Goal: Transaction & Acquisition: Purchase product/service

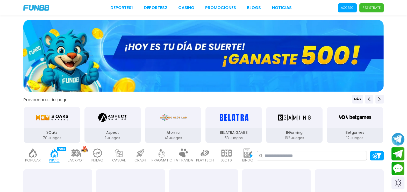
click at [346, 6] on p "Acceso" at bounding box center [347, 7] width 13 height 5
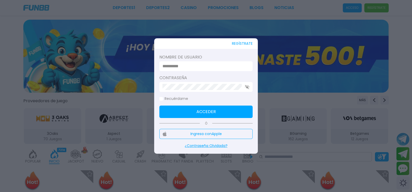
click at [215, 66] on input at bounding box center [204, 66] width 84 height 6
type input "**********"
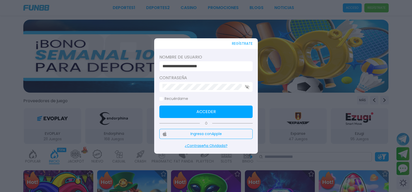
click at [229, 108] on button "Acceder" at bounding box center [205, 112] width 93 height 12
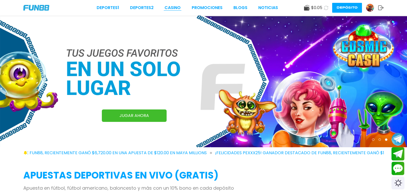
click at [175, 9] on link "CASINO" at bounding box center [173, 8] width 16 height 6
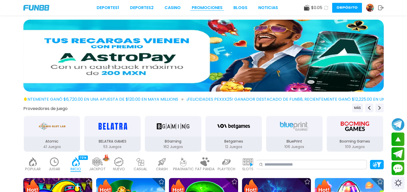
click at [209, 9] on link "Promociones" at bounding box center [207, 8] width 31 height 6
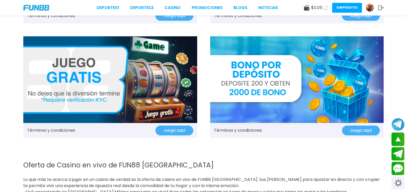
scroll to position [688, 0]
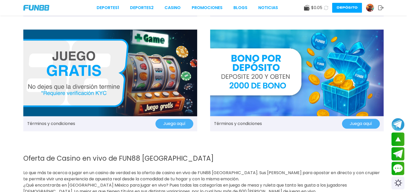
click at [171, 86] on img at bounding box center [110, 73] width 174 height 87
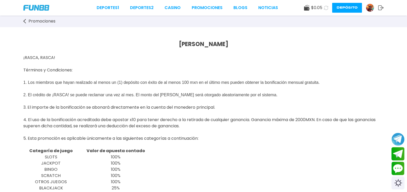
click at [324, 6] on use at bounding box center [326, 7] width 5 height 5
click at [346, 8] on button "Depósito" at bounding box center [347, 8] width 30 height 10
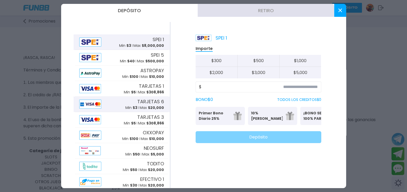
click at [147, 103] on span "TARJETAS 6" at bounding box center [150, 101] width 27 height 7
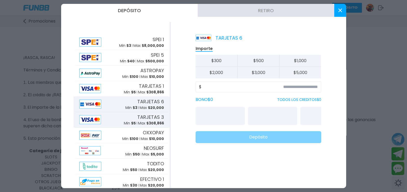
click at [148, 116] on span "TARJETAS 3" at bounding box center [150, 117] width 27 height 7
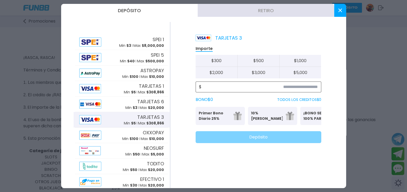
click at [242, 87] on input at bounding box center [260, 87] width 116 height 6
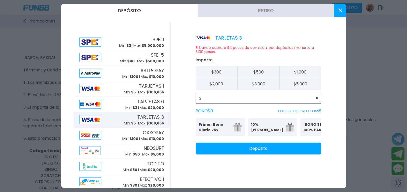
click at [233, 97] on input "*" at bounding box center [260, 98] width 116 height 6
click at [229, 95] on input "*" at bounding box center [260, 98] width 116 height 6
type input "**"
click at [247, 155] on button "Depósito" at bounding box center [259, 149] width 126 height 12
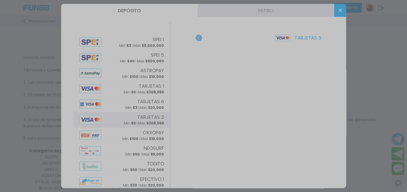
click at [304, 100] on div at bounding box center [203, 96] width 407 height 192
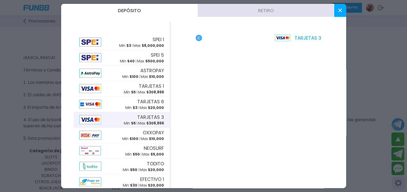
click at [339, 10] on icon at bounding box center [340, 11] width 4 height 4
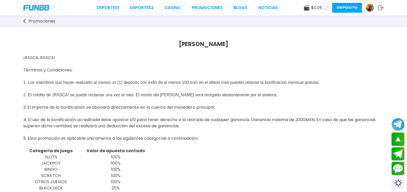
click at [326, 8] on icon at bounding box center [325, 7] width 5 height 5
click at [347, 8] on button "Depósito" at bounding box center [347, 8] width 30 height 10
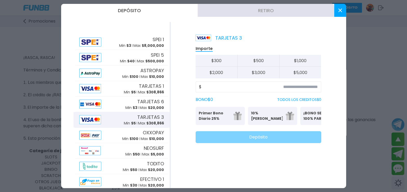
click at [335, 14] on button at bounding box center [340, 10] width 12 height 13
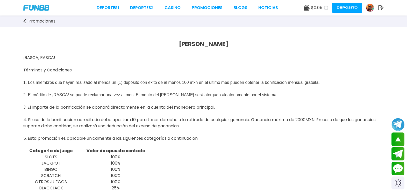
click at [352, 8] on button "Depósito" at bounding box center [347, 8] width 30 height 10
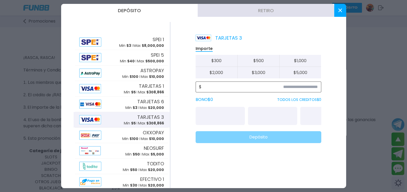
click at [247, 89] on input at bounding box center [260, 87] width 116 height 6
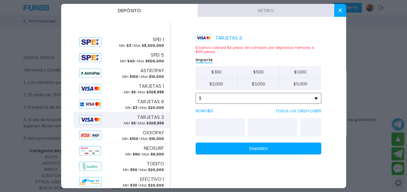
type input "**"
click at [284, 155] on button "Depósito" at bounding box center [259, 149] width 126 height 12
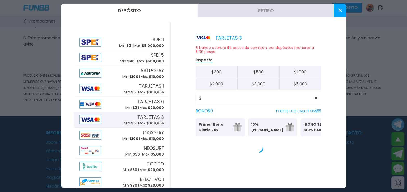
scroll to position [307, 0]
click at [394, 43] on div at bounding box center [203, 96] width 407 height 192
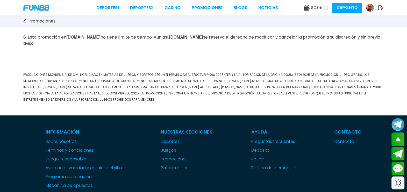
click at [324, 6] on use at bounding box center [326, 7] width 4 height 4
click at [352, 8] on button "Depósito" at bounding box center [347, 8] width 30 height 10
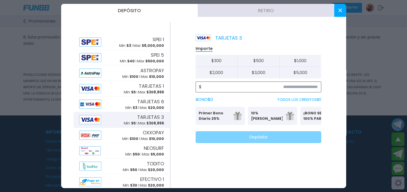
click at [301, 88] on input at bounding box center [260, 87] width 116 height 6
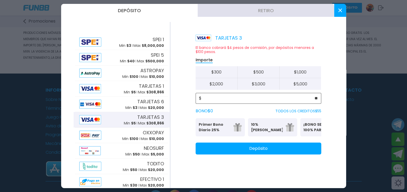
scroll to position [349, 0]
type input "**"
click at [283, 151] on button "Depósito" at bounding box center [259, 149] width 126 height 12
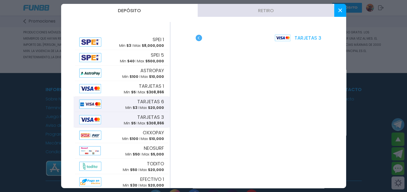
click at [114, 108] on div "TARJETAS 6 Min $ 3 Max $ 20,000" at bounding box center [121, 105] width 93 height 16
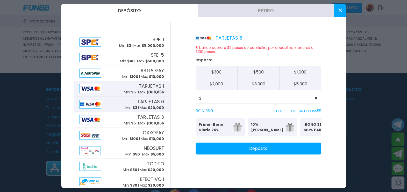
click at [117, 92] on div "TARJETAS 1 Min $ 5 Max $ 308,866" at bounding box center [121, 89] width 93 height 16
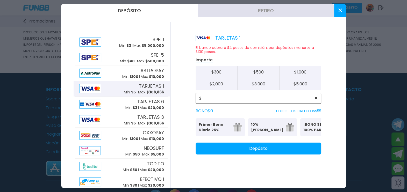
click at [220, 98] on input "**" at bounding box center [260, 98] width 116 height 6
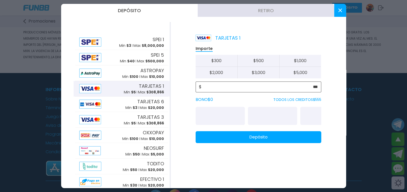
type input "**"
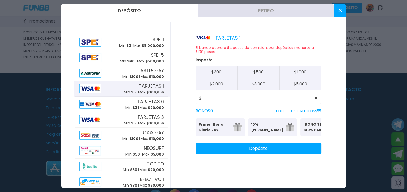
click at [252, 152] on button "Depósito" at bounding box center [259, 149] width 126 height 12
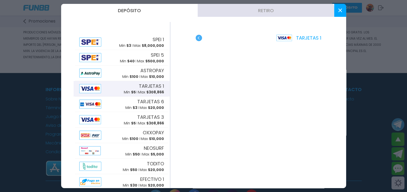
click at [196, 37] on use "button" at bounding box center [199, 38] width 6 height 6
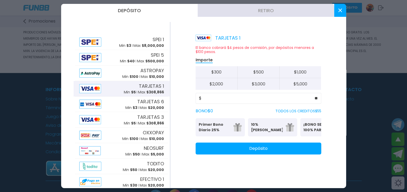
click at [288, 150] on button "Depósito" at bounding box center [259, 149] width 126 height 12
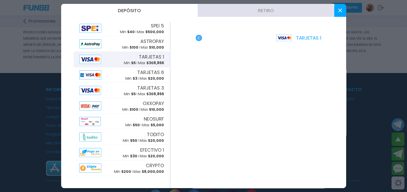
scroll to position [0, 0]
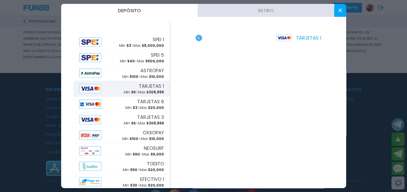
click at [337, 8] on button at bounding box center [340, 10] width 12 height 13
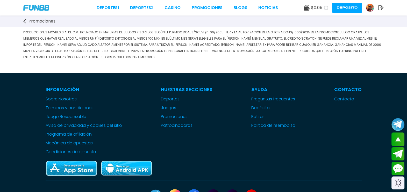
click at [327, 9] on icon at bounding box center [326, 7] width 5 height 5
click at [179, 6] on link "CASINO" at bounding box center [171, 8] width 16 height 6
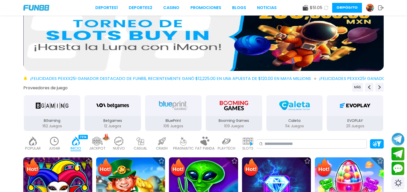
scroll to position [20, 0]
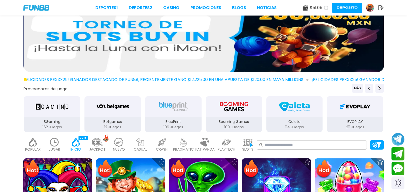
click at [98, 143] on img at bounding box center [97, 142] width 10 height 9
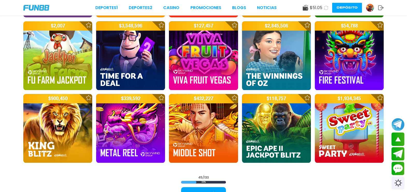
scroll to position [688, 0]
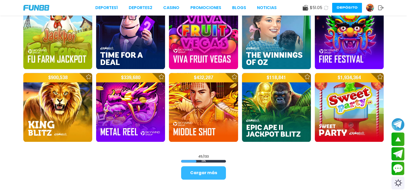
click at [204, 178] on button "Cargar más" at bounding box center [203, 172] width 45 height 13
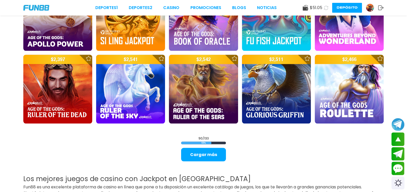
scroll to position [1363, 0]
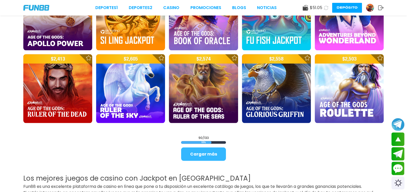
click at [194, 158] on button "Cargar más" at bounding box center [203, 154] width 45 height 13
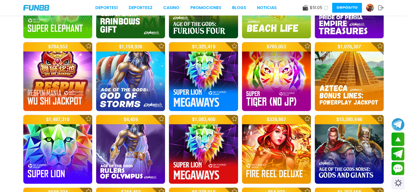
scroll to position [354, 0]
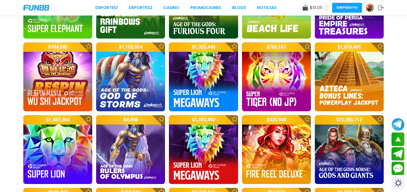
click at [114, 80] on img at bounding box center [130, 76] width 69 height 69
click at [132, 81] on img at bounding box center [130, 76] width 69 height 69
click at [124, 66] on img at bounding box center [130, 76] width 69 height 69
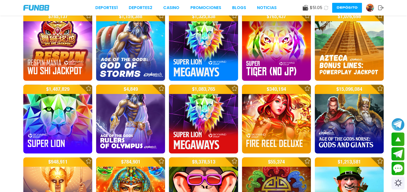
scroll to position [385, 0]
click at [122, 54] on img at bounding box center [130, 46] width 69 height 69
click at [119, 56] on img at bounding box center [130, 46] width 69 height 69
click at [120, 58] on img at bounding box center [130, 46] width 69 height 69
click at [133, 51] on img at bounding box center [130, 46] width 69 height 69
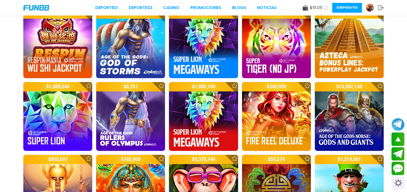
scroll to position [370, 0]
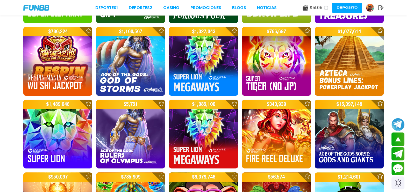
click at [145, 68] on img at bounding box center [130, 61] width 69 height 69
click at [131, 64] on img at bounding box center [130, 61] width 69 height 69
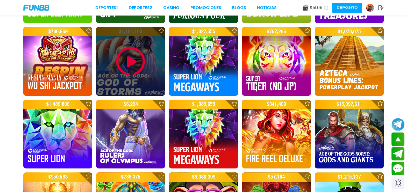
click at [131, 60] on img at bounding box center [130, 61] width 31 height 31
click at [132, 58] on img at bounding box center [130, 61] width 31 height 31
click at [130, 69] on img at bounding box center [130, 61] width 31 height 31
click at [130, 62] on img at bounding box center [130, 61] width 31 height 31
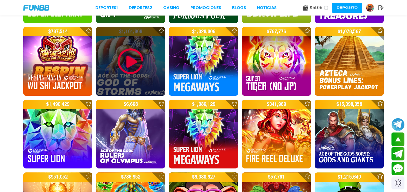
click at [130, 62] on img at bounding box center [130, 61] width 31 height 31
click at [129, 67] on img at bounding box center [130, 61] width 31 height 31
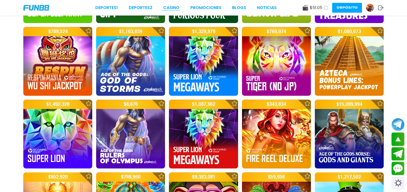
click at [170, 5] on link "CASINO" at bounding box center [171, 8] width 16 height 6
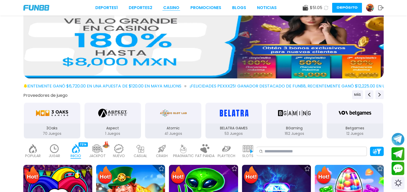
scroll to position [30, 0]
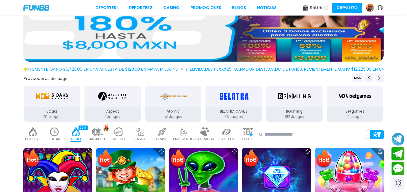
click at [94, 133] on img at bounding box center [97, 131] width 10 height 9
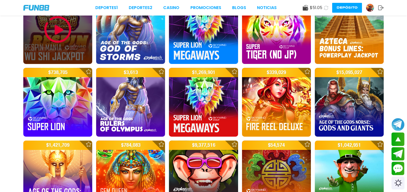
scroll to position [372, 0]
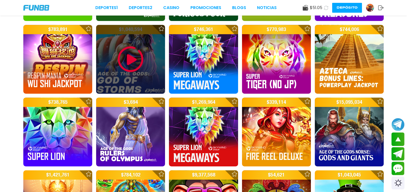
click at [130, 61] on img at bounding box center [130, 59] width 31 height 31
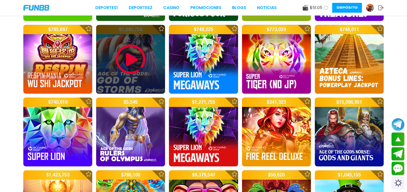
click at [131, 60] on img at bounding box center [130, 59] width 31 height 31
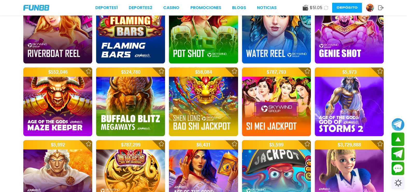
scroll to position [1203, 0]
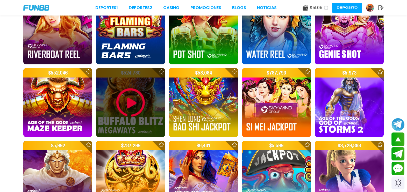
click at [130, 98] on img at bounding box center [130, 102] width 31 height 31
click at [111, 100] on div at bounding box center [130, 102] width 69 height 69
click at [115, 98] on div at bounding box center [130, 102] width 69 height 69
click at [121, 105] on img at bounding box center [130, 102] width 31 height 31
click at [125, 102] on img at bounding box center [130, 102] width 31 height 31
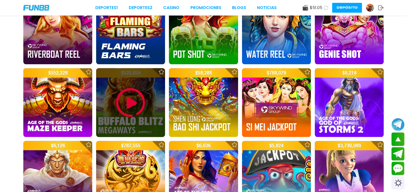
click at [127, 104] on img at bounding box center [130, 102] width 31 height 31
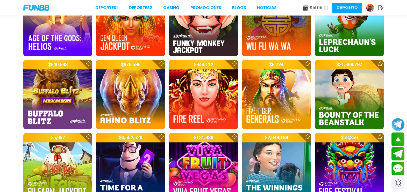
scroll to position [548, 0]
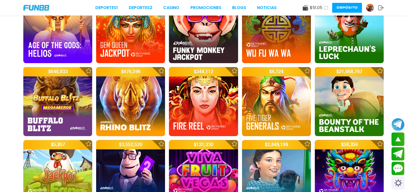
click at [326, 6] on icon at bounding box center [326, 8] width 4 height 4
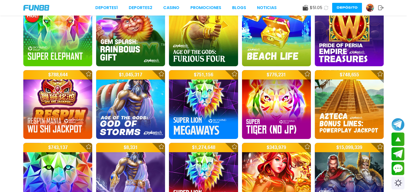
scroll to position [324, 0]
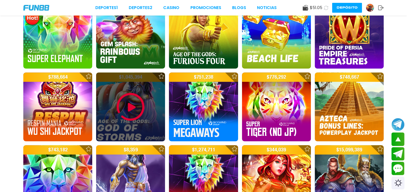
click at [133, 106] on img at bounding box center [130, 106] width 31 height 31
click at [136, 104] on img at bounding box center [130, 106] width 31 height 31
click at [131, 105] on img at bounding box center [130, 106] width 31 height 31
click at [135, 97] on img at bounding box center [130, 106] width 31 height 31
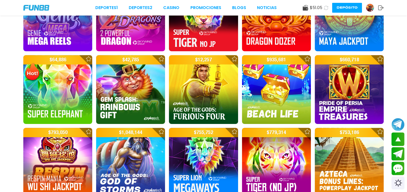
scroll to position [320, 0]
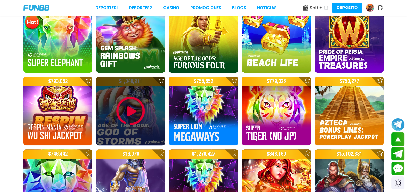
click at [127, 115] on img at bounding box center [130, 111] width 31 height 31
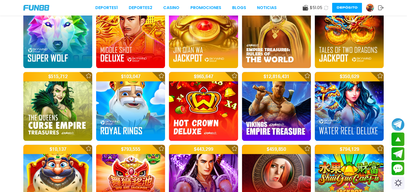
scroll to position [836, 0]
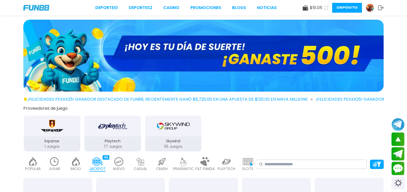
scroll to position [836, 0]
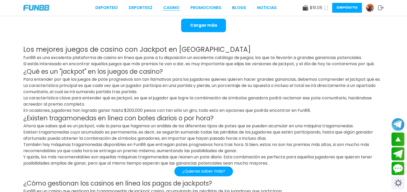
click at [173, 7] on link "CASINO" at bounding box center [171, 8] width 16 height 6
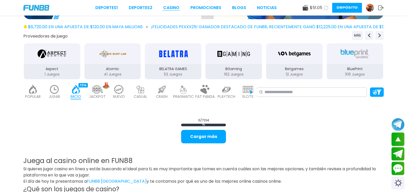
scroll to position [74, 0]
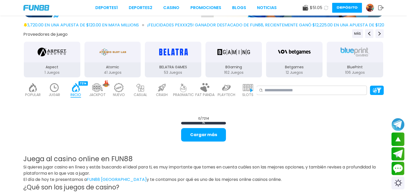
click at [93, 90] on img at bounding box center [97, 87] width 10 height 9
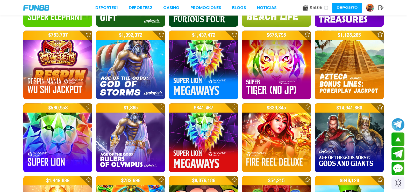
scroll to position [367, 0]
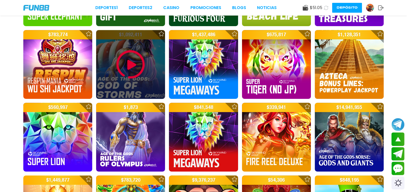
click at [131, 62] on img at bounding box center [130, 64] width 31 height 31
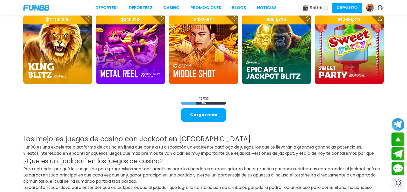
scroll to position [747, 0]
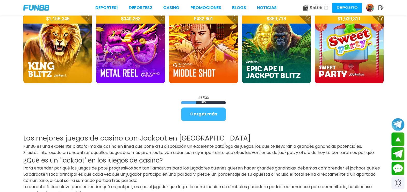
click at [207, 119] on button "Cargar más" at bounding box center [203, 114] width 45 height 13
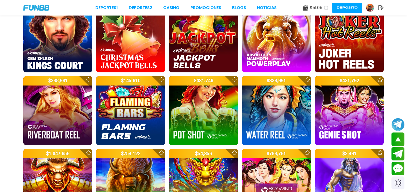
scroll to position [1153, 0]
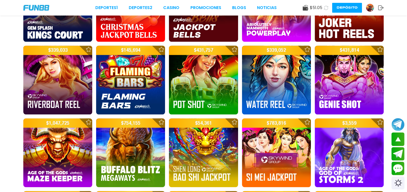
click at [132, 152] on img at bounding box center [130, 152] width 69 height 69
click at [129, 164] on img at bounding box center [130, 152] width 69 height 69
click at [134, 141] on img at bounding box center [130, 152] width 69 height 69
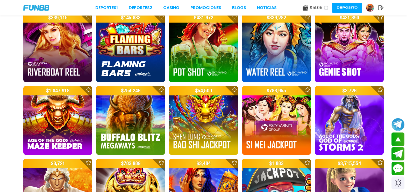
scroll to position [1188, 0]
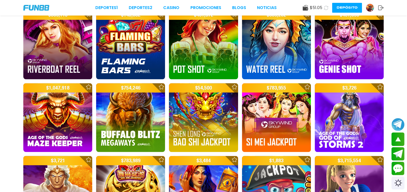
click at [130, 127] on img at bounding box center [130, 117] width 69 height 69
click at [116, 126] on img at bounding box center [130, 117] width 69 height 69
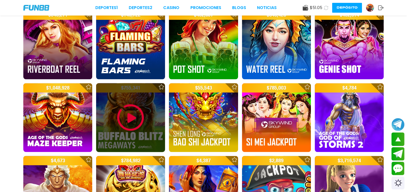
click at [137, 109] on img at bounding box center [130, 117] width 31 height 31
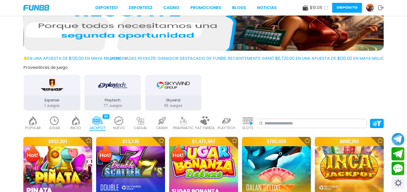
scroll to position [41, 0]
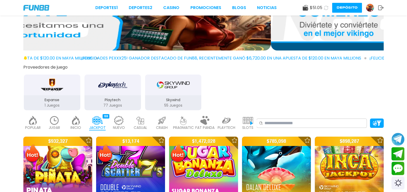
click at [184, 130] on p "PRAGMATIC" at bounding box center [183, 127] width 21 height 5
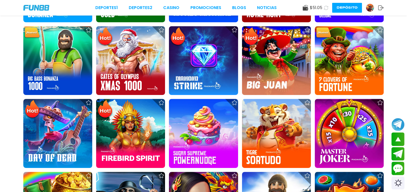
scroll to position [513, 0]
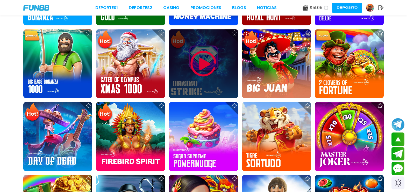
click at [198, 69] on img at bounding box center [203, 63] width 31 height 31
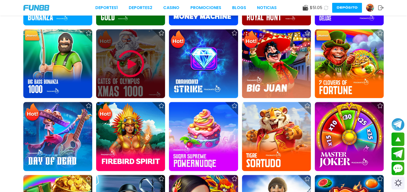
click at [109, 74] on div at bounding box center [130, 63] width 69 height 69
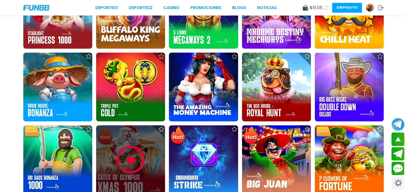
scroll to position [418, 0]
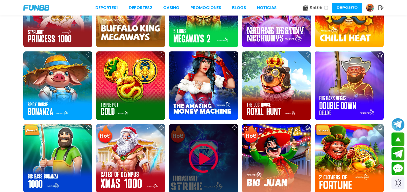
click at [209, 155] on img at bounding box center [203, 158] width 31 height 31
click at [188, 164] on img at bounding box center [203, 158] width 31 height 31
click at [202, 169] on img at bounding box center [203, 158] width 31 height 31
click at [206, 161] on img at bounding box center [203, 158] width 31 height 31
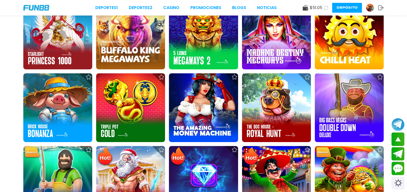
scroll to position [398, 0]
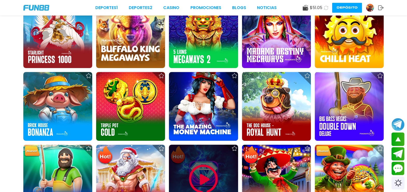
click at [206, 171] on img at bounding box center [203, 179] width 31 height 31
click at [318, 13] on div "Deportes 1 Deportes 2 CASINO Promociones BLOGS NOTICIAS $ 51.05 Depósito" at bounding box center [203, 8] width 407 height 16
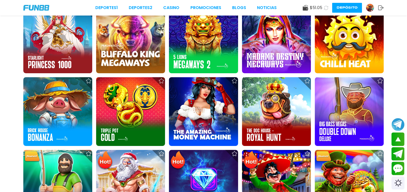
scroll to position [392, 0]
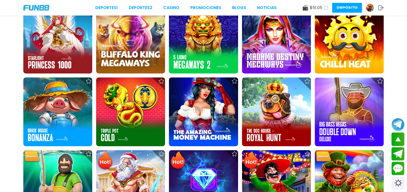
click at [326, 8] on icon at bounding box center [326, 8] width 6 height 6
click at [307, 10] on use at bounding box center [305, 8] width 5 height 6
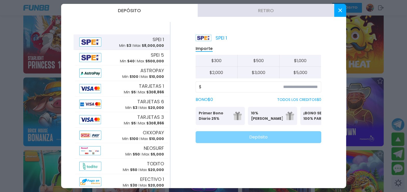
click at [345, 8] on button at bounding box center [340, 10] width 12 height 13
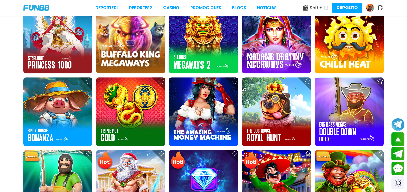
click at [338, 12] on button "Depósito" at bounding box center [347, 8] width 30 height 10
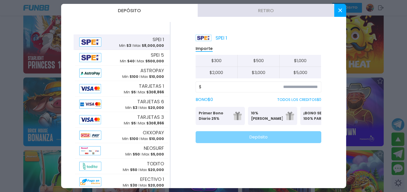
click at [340, 6] on button at bounding box center [340, 10] width 12 height 13
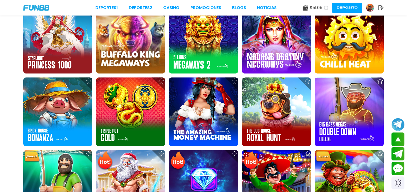
click at [369, 11] on img at bounding box center [370, 8] width 8 height 8
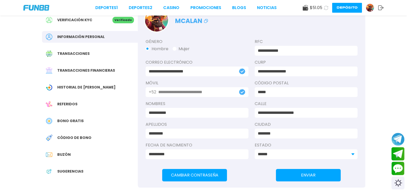
scroll to position [25, 0]
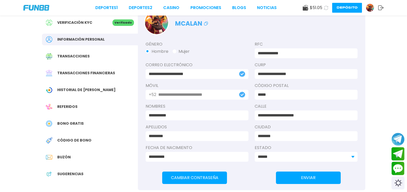
click at [55, 119] on div "Bono Gratis" at bounding box center [90, 124] width 96 height 12
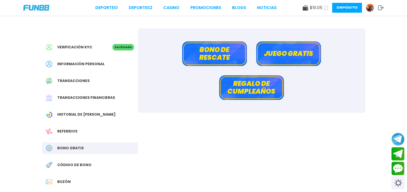
click at [317, 51] on button "Juego gratis" at bounding box center [288, 53] width 65 height 25
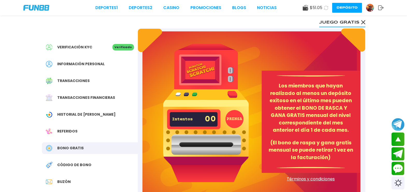
click at [241, 114] on button "PRENSA" at bounding box center [234, 119] width 18 height 18
click at [261, 117] on div "PRENSA Intentos 00 Los miembros que hayan realizado al menos un depósito exitos…" at bounding box center [252, 130] width 228 height 202
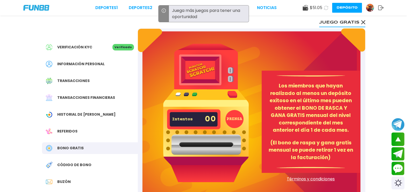
click at [60, 161] on div "Código de bono" at bounding box center [90, 165] width 96 height 12
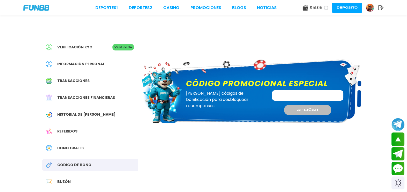
click at [60, 146] on span "Bono Gratis" at bounding box center [70, 148] width 26 height 5
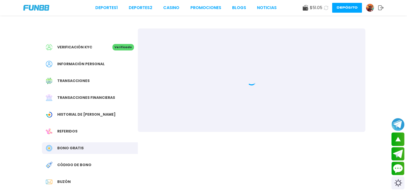
click at [62, 130] on span "Referidos" at bounding box center [67, 131] width 20 height 5
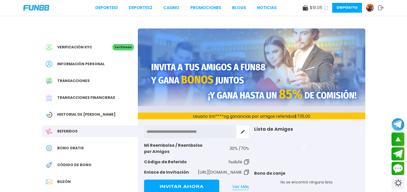
click at [54, 127] on div "Referidos" at bounding box center [90, 132] width 96 height 12
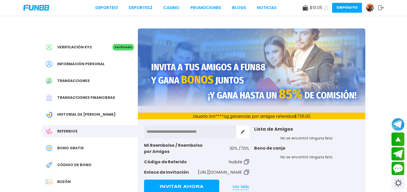
click at [56, 112] on div at bounding box center [51, 114] width 11 height 6
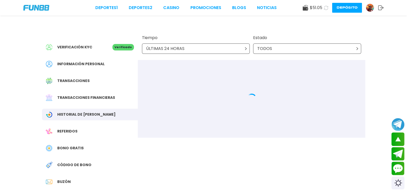
click at [357, 48] on icon at bounding box center [357, 48] width 3 height 3
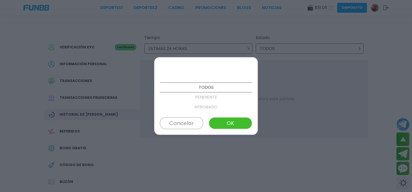
click at [355, 46] on div at bounding box center [206, 96] width 412 height 192
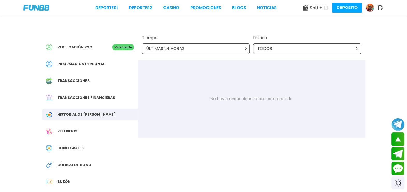
click at [357, 48] on icon at bounding box center [357, 48] width 3 height 3
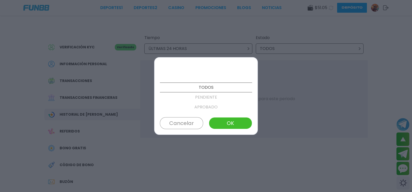
click at [212, 100] on p "PENDIENTE" at bounding box center [206, 98] width 92 height 10
click at [210, 108] on p "FALLIDO" at bounding box center [206, 103] width 92 height 10
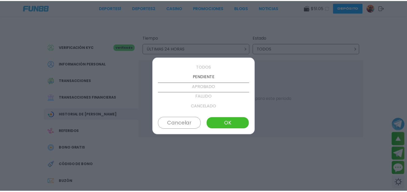
scroll to position [30, 0]
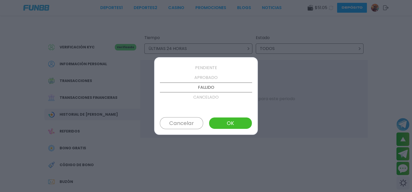
click at [322, 37] on div at bounding box center [206, 96] width 412 height 192
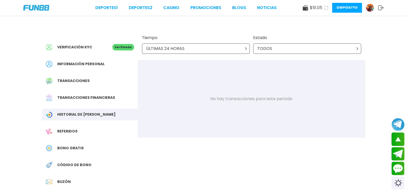
click at [46, 99] on img at bounding box center [49, 98] width 6 height 6
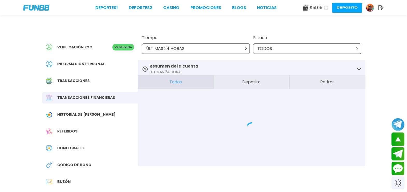
click at [61, 84] on div "Transacciones" at bounding box center [90, 81] width 96 height 12
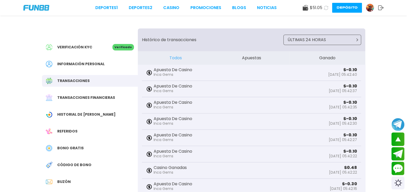
click at [49, 66] on img at bounding box center [49, 64] width 6 height 6
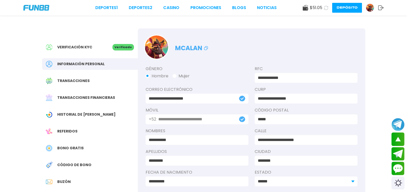
click at [60, 83] on span "Transacciones" at bounding box center [73, 80] width 32 height 5
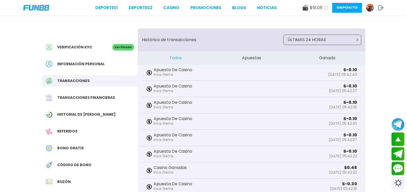
click at [59, 76] on div "Transacciones" at bounding box center [90, 81] width 96 height 12
click at [56, 62] on div at bounding box center [51, 64] width 11 height 6
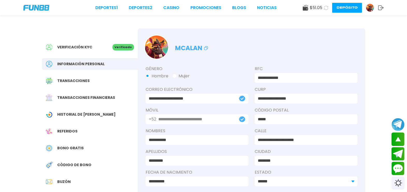
click at [52, 47] on icon at bounding box center [49, 47] width 6 height 6
click at [60, 46] on span "Verificación KYC" at bounding box center [74, 47] width 35 height 5
click at [69, 48] on span "Verificación KYC" at bounding box center [74, 47] width 35 height 5
click at [92, 46] on div "Verificación KYC" at bounding box center [79, 47] width 67 height 6
click at [69, 46] on span "Verificación KYC" at bounding box center [74, 47] width 35 height 5
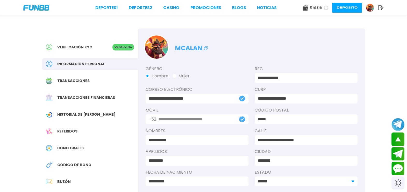
click at [113, 51] on div "Verificación KYC Verificado" at bounding box center [90, 47] width 96 height 12
click at [66, 82] on span "Transacciones" at bounding box center [73, 80] width 32 height 5
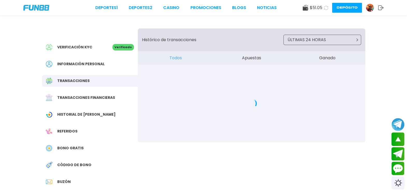
click at [70, 46] on span "Verificación KYC" at bounding box center [74, 47] width 35 height 5
click at [71, 45] on span "Verificación KYC" at bounding box center [74, 47] width 35 height 5
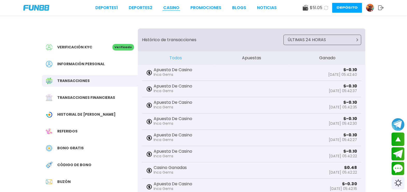
click at [175, 10] on link "CASINO" at bounding box center [171, 8] width 16 height 6
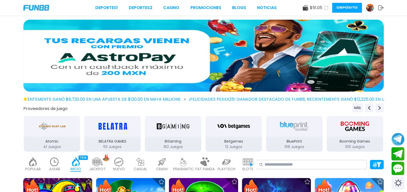
click at [182, 165] on img at bounding box center [183, 162] width 10 height 9
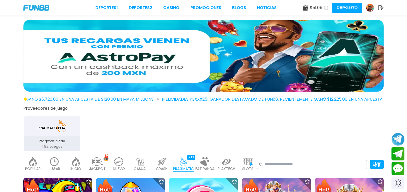
click at [222, 171] on p "PLAYTECH" at bounding box center [227, 168] width 18 height 5
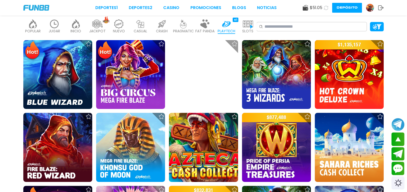
scroll to position [139, 0]
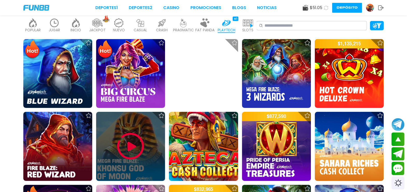
click at [131, 148] on img at bounding box center [130, 146] width 31 height 31
click at [124, 158] on img at bounding box center [130, 146] width 31 height 31
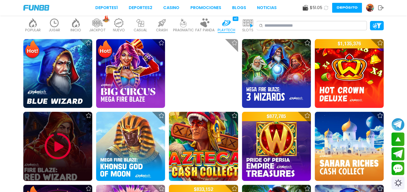
click at [249, 27] on p "SLOTS" at bounding box center [247, 29] width 11 height 5
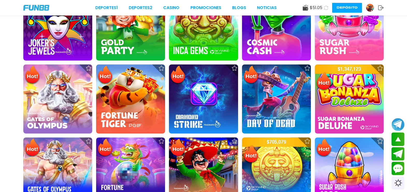
scroll to position [188, 0]
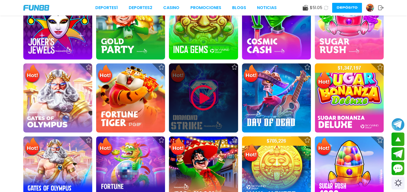
click at [208, 99] on img at bounding box center [203, 97] width 31 height 31
click at [198, 111] on img at bounding box center [203, 97] width 31 height 31
click at [204, 93] on img at bounding box center [203, 97] width 31 height 31
drag, startPoint x: 201, startPoint y: 100, endPoint x: 173, endPoint y: 79, distance: 35.5
click at [173, 79] on div at bounding box center [203, 97] width 69 height 69
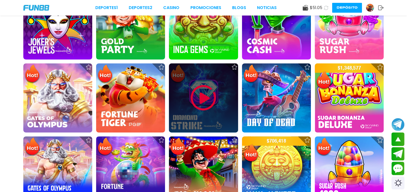
click at [185, 87] on div at bounding box center [203, 97] width 69 height 69
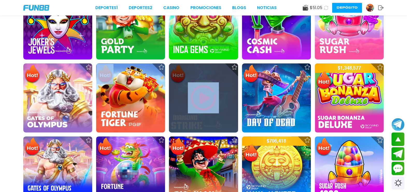
click at [185, 87] on div at bounding box center [203, 97] width 69 height 69
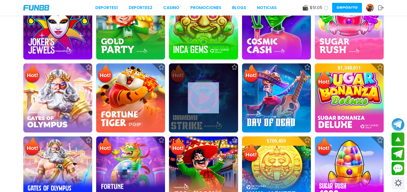
click at [185, 87] on div at bounding box center [203, 97] width 69 height 69
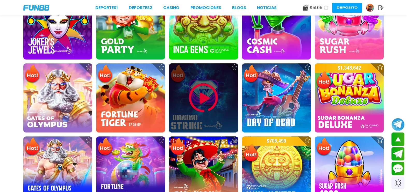
click at [185, 87] on div at bounding box center [203, 97] width 69 height 69
drag, startPoint x: 185, startPoint y: 87, endPoint x: 182, endPoint y: 90, distance: 4.0
click at [182, 90] on div at bounding box center [203, 97] width 69 height 69
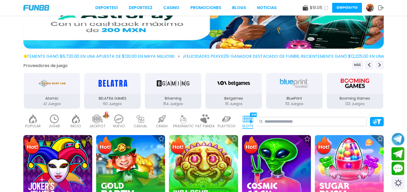
scroll to position [43, 0]
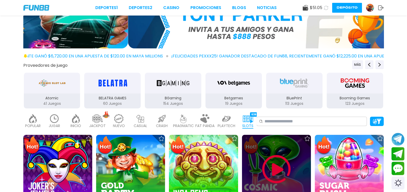
click at [280, 167] on img at bounding box center [276, 169] width 31 height 31
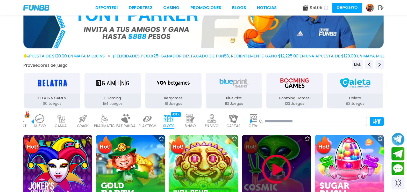
scroll to position [0, 93]
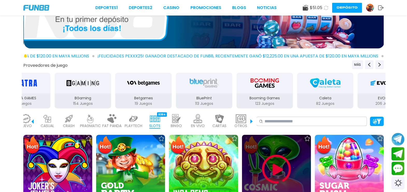
click at [239, 124] on p "OTROS" at bounding box center [241, 125] width 13 height 5
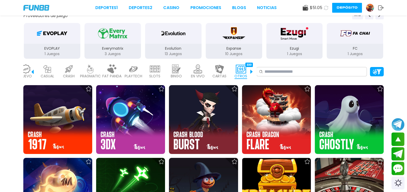
scroll to position [93, 0]
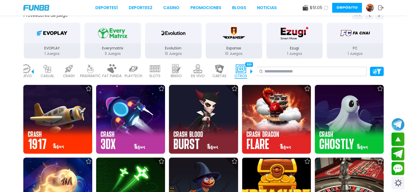
click at [217, 71] on img at bounding box center [219, 68] width 10 height 9
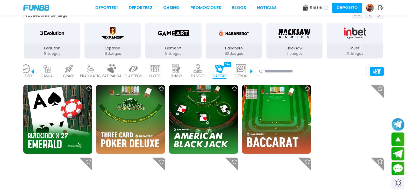
click at [201, 71] on img at bounding box center [198, 68] width 10 height 9
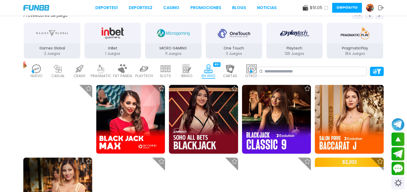
scroll to position [0, 82]
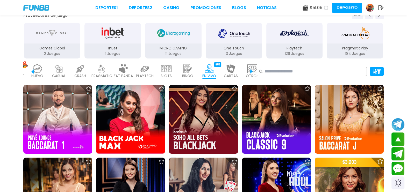
click at [185, 73] on p "BINGO" at bounding box center [187, 75] width 11 height 5
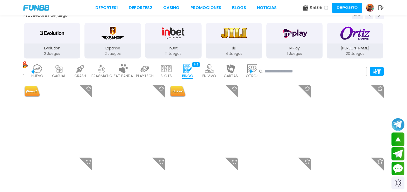
click at [170, 75] on p "SLOTS" at bounding box center [166, 75] width 11 height 5
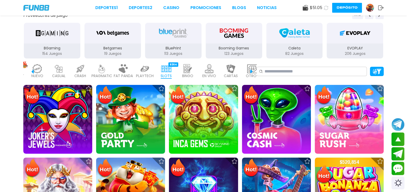
click at [170, 71] on img at bounding box center [166, 68] width 10 height 9
click at [166, 75] on p "SLOTS" at bounding box center [166, 75] width 11 height 5
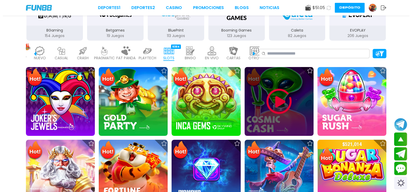
scroll to position [117, 0]
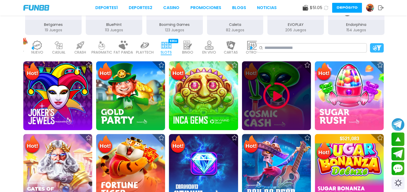
click at [380, 46] on img at bounding box center [376, 47] width 9 height 5
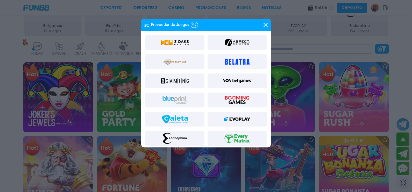
click at [260, 19] on div "Proveedor de Juegos 52" at bounding box center [206, 25] width 130 height 12
click at [264, 25] on icon at bounding box center [266, 25] width 4 height 4
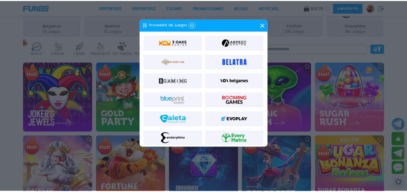
scroll to position [116, 0]
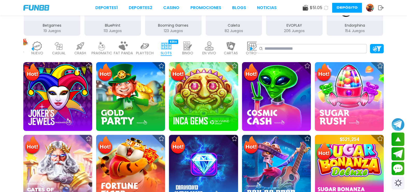
click at [293, 129] on img at bounding box center [276, 96] width 69 height 69
click at [292, 113] on img at bounding box center [276, 96] width 69 height 69
click at [297, 117] on img at bounding box center [276, 96] width 69 height 69
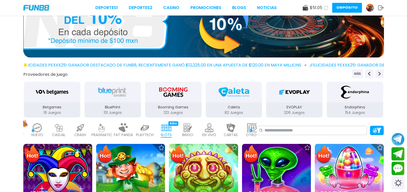
scroll to position [35, 0]
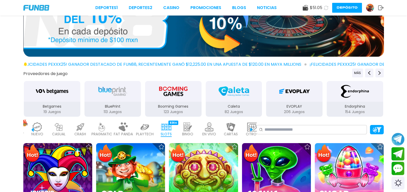
click at [290, 165] on img at bounding box center [276, 177] width 69 height 69
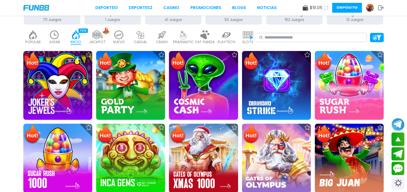
scroll to position [127, 0]
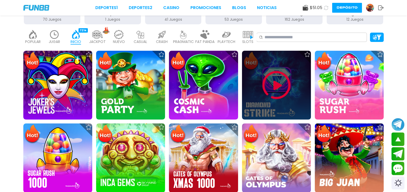
click at [279, 81] on img at bounding box center [276, 85] width 31 height 31
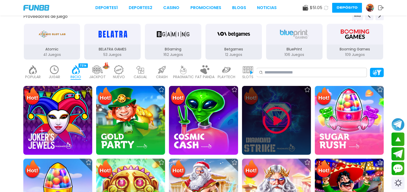
scroll to position [93, 0]
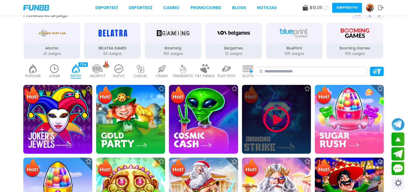
click at [294, 126] on div at bounding box center [276, 119] width 69 height 69
click at [291, 122] on img at bounding box center [276, 119] width 31 height 31
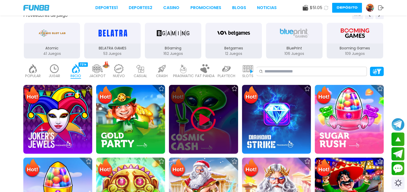
click at [197, 117] on img at bounding box center [203, 119] width 31 height 31
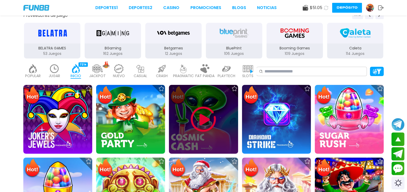
click at [94, 78] on p "JACKPOT" at bounding box center [97, 75] width 17 height 5
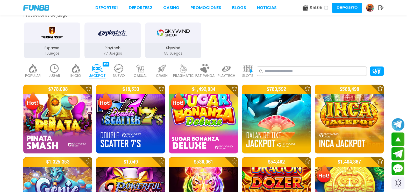
click at [212, 72] on div "FAT PANDA 9" at bounding box center [204, 71] width 19 height 21
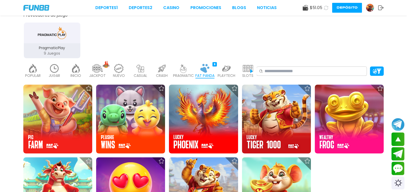
click at [224, 78] on p "PLAYTECH" at bounding box center [227, 75] width 18 height 5
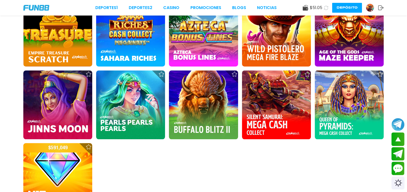
scroll to position [618, 0]
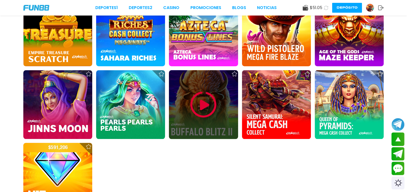
click at [236, 77] on div at bounding box center [234, 73] width 13 height 13
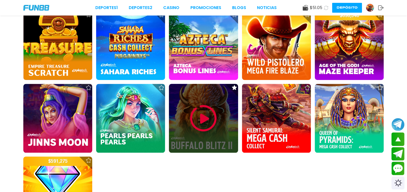
scroll to position [599, 0]
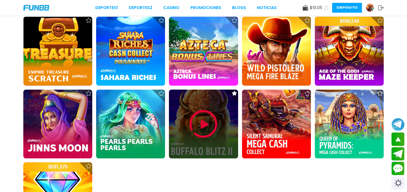
click at [234, 93] on use at bounding box center [234, 93] width 5 height 5
click at [200, 120] on img at bounding box center [203, 124] width 31 height 31
click at [181, 119] on div at bounding box center [203, 124] width 69 height 69
click at [189, 128] on img at bounding box center [203, 124] width 31 height 31
click at [187, 122] on div at bounding box center [203, 124] width 69 height 69
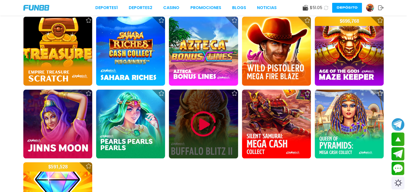
click at [189, 126] on img at bounding box center [203, 124] width 31 height 31
click at [189, 124] on img at bounding box center [203, 124] width 31 height 31
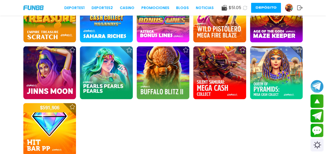
scroll to position [504, 0]
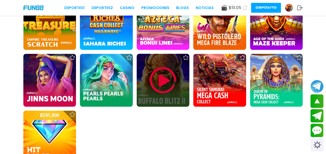
click at [165, 73] on img at bounding box center [162, 80] width 31 height 31
click at [161, 73] on img at bounding box center [162, 80] width 31 height 31
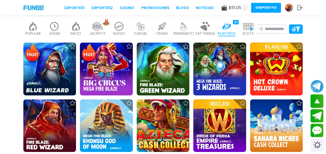
scroll to position [0, 0]
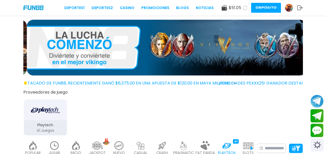
click at [54, 113] on img "Playtech" at bounding box center [45, 110] width 29 height 15
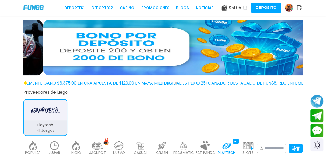
click at [245, 7] on use at bounding box center [244, 7] width 5 height 5
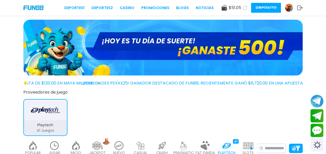
click at [245, 8] on icon at bounding box center [245, 8] width 6 height 6
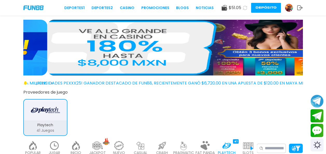
click at [288, 6] on img at bounding box center [289, 8] width 8 height 8
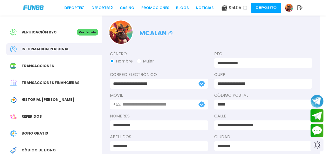
scroll to position [16, 0]
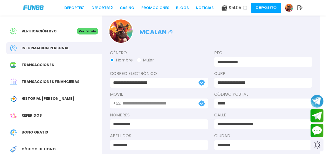
click at [302, 8] on use at bounding box center [299, 7] width 5 height 5
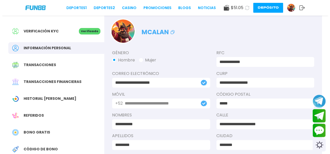
scroll to position [0, 0]
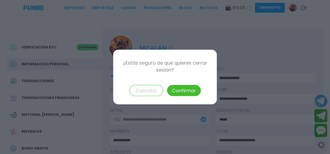
click at [176, 90] on button "Confirmar" at bounding box center [184, 90] width 34 height 11
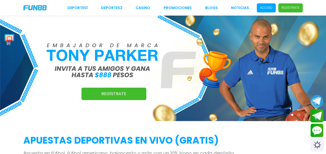
click at [266, 7] on p "Acceso" at bounding box center [266, 7] width 13 height 5
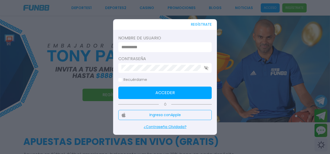
click at [180, 48] on input at bounding box center [163, 47] width 84 height 6
click at [118, 87] on button "Acceder" at bounding box center [164, 93] width 93 height 12
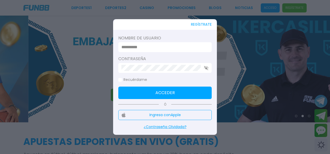
click at [191, 96] on button "Acceder" at bounding box center [164, 93] width 93 height 12
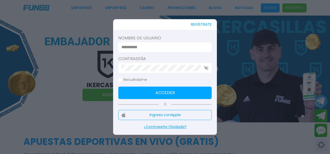
click at [191, 48] on input at bounding box center [163, 47] width 84 height 6
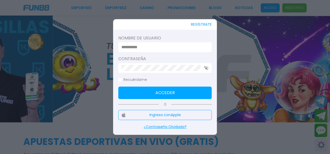
type input "**********"
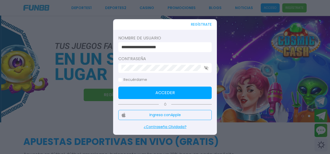
click at [197, 91] on button "Acceder" at bounding box center [164, 93] width 93 height 12
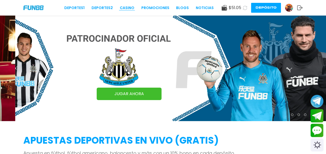
click at [125, 8] on link "CASINO" at bounding box center [127, 7] width 15 height 5
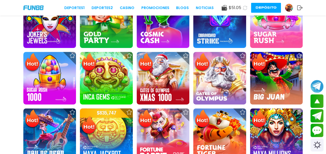
scroll to position [167, 0]
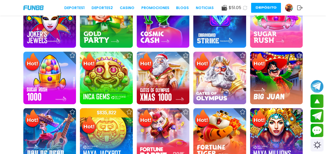
click at [222, 40] on img at bounding box center [219, 21] width 53 height 53
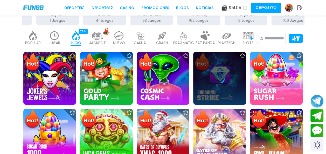
scroll to position [117, 0]
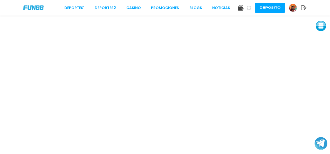
click at [132, 9] on link "CASINO" at bounding box center [133, 7] width 15 height 5
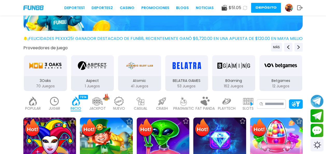
scroll to position [35, 0]
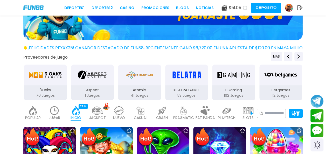
click at [224, 117] on p "PLAYTECH" at bounding box center [227, 117] width 18 height 5
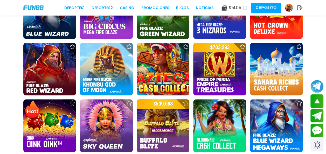
scroll to position [176, 0]
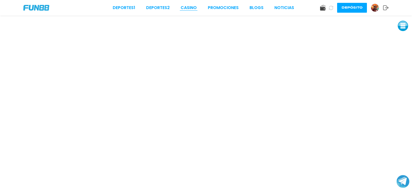
click at [193, 10] on link "CASINO" at bounding box center [189, 8] width 16 height 6
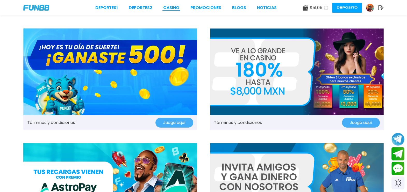
click at [176, 7] on link "CASINO" at bounding box center [171, 8] width 16 height 6
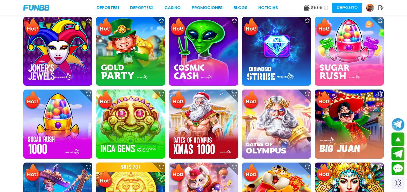
scroll to position [161, 0]
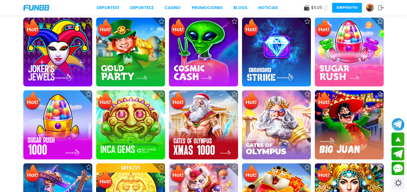
click at [131, 132] on img at bounding box center [130, 124] width 69 height 69
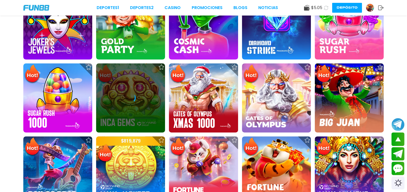
scroll to position [193, 0]
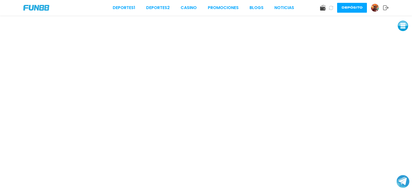
click at [329, 5] on button "Depósito" at bounding box center [352, 8] width 30 height 10
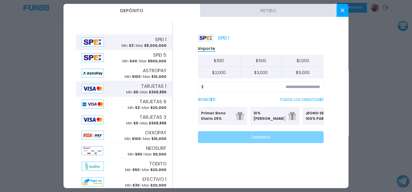
click at [134, 89] on div "TARJETAS 1 Min $ 5 Max $ 308,866" at bounding box center [146, 89] width 40 height 12
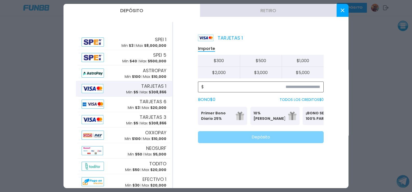
click at [253, 85] on input at bounding box center [262, 87] width 116 height 6
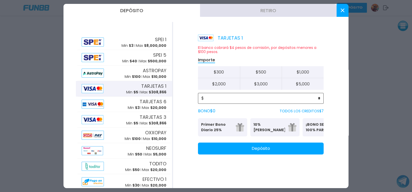
click at [252, 97] on input "*" at bounding box center [262, 98] width 116 height 6
type input "**"
click at [302, 154] on button "Depósito" at bounding box center [261, 149] width 126 height 12
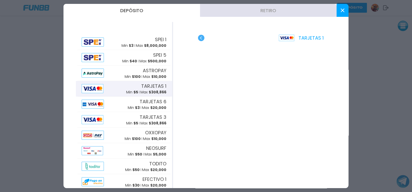
click at [329, 14] on button at bounding box center [343, 10] width 12 height 13
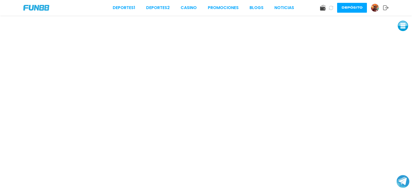
click at [329, 6] on icon at bounding box center [331, 8] width 4 height 4
click at [329, 9] on use at bounding box center [331, 7] width 4 height 4
